Goal: Task Accomplishment & Management: Manage account settings

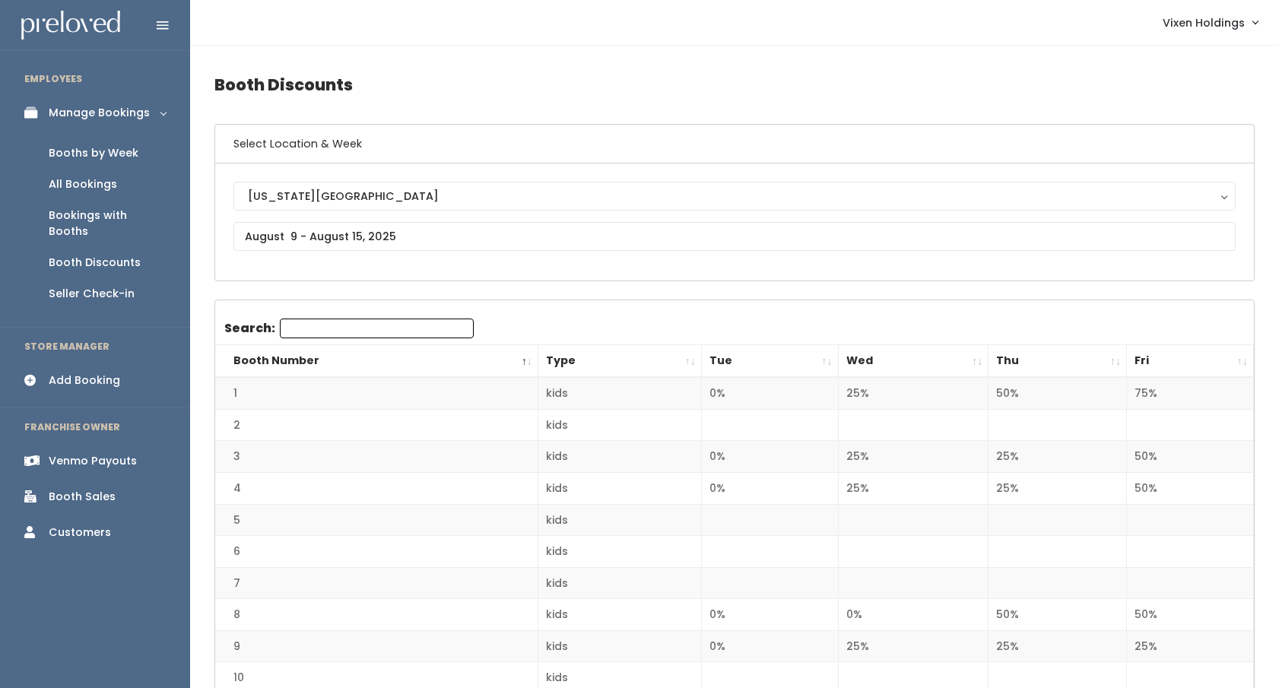
click at [104, 255] on div "Booth Discounts" at bounding box center [95, 263] width 92 height 16
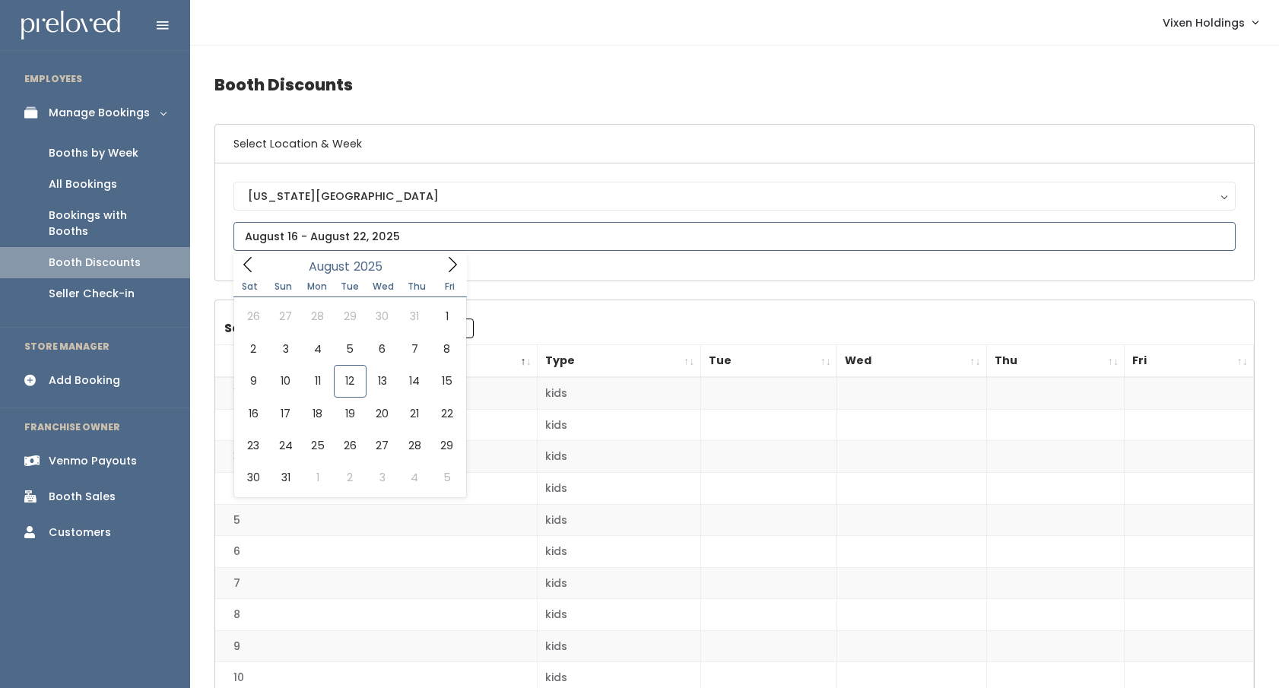
click at [264, 240] on input "text" at bounding box center [734, 236] width 1002 height 29
type input "August 9 to August 15"
